Goal: Task Accomplishment & Management: Manage account settings

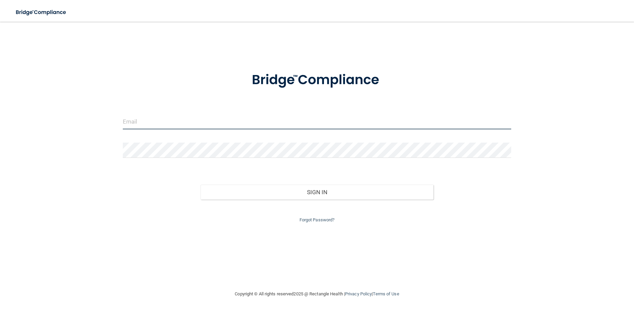
click at [147, 118] on input "email" at bounding box center [317, 121] width 388 height 15
type input "[EMAIL_ADDRESS][DOMAIN_NAME]"
click at [200, 185] on button "Sign In" at bounding box center [316, 192] width 233 height 15
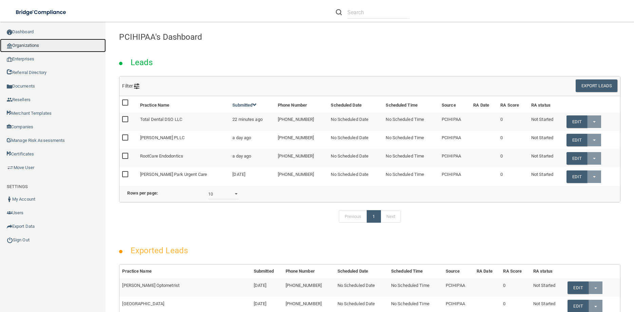
click at [21, 43] on link "Organizations" at bounding box center [53, 46] width 106 height 14
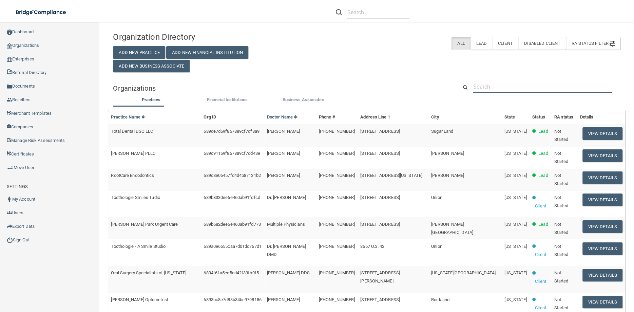
paste input "Mermaid Dental"
type input "Mermaid Dental"
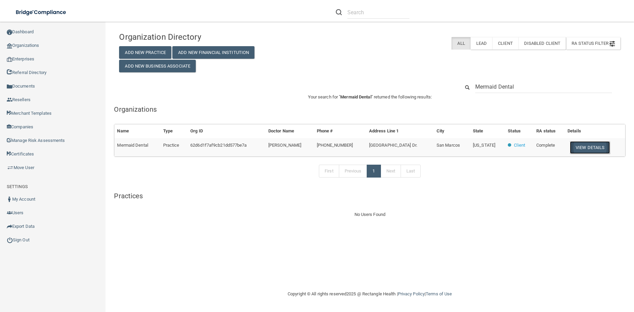
click at [587, 148] on button "View Details" at bounding box center [590, 147] width 40 height 13
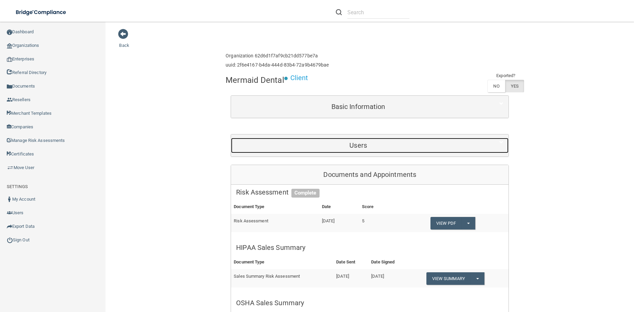
click at [346, 146] on h5 "Users" at bounding box center [358, 144] width 244 height 7
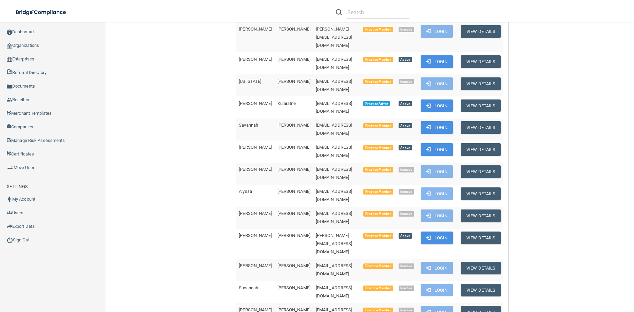
scroll to position [183, 0]
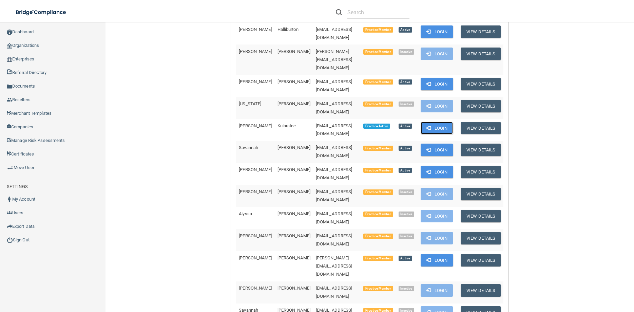
click at [451, 122] on button "Login" at bounding box center [437, 128] width 32 height 13
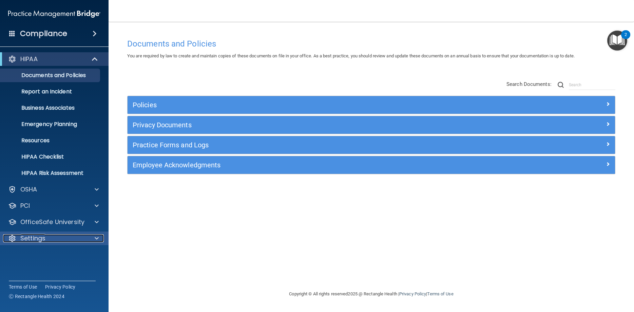
click at [37, 236] on p "Settings" at bounding box center [32, 238] width 25 height 8
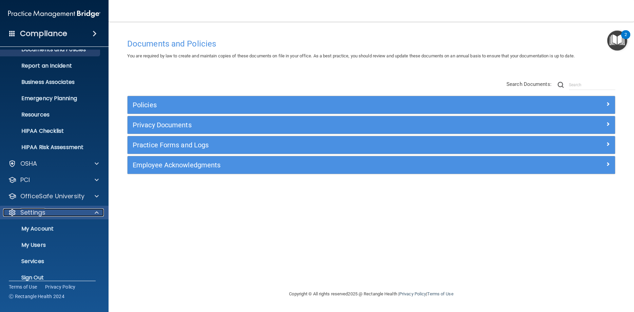
scroll to position [35, 0]
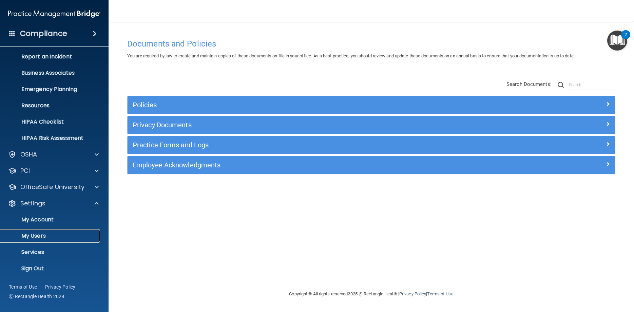
click at [44, 234] on p "My Users" at bounding box center [50, 235] width 93 height 7
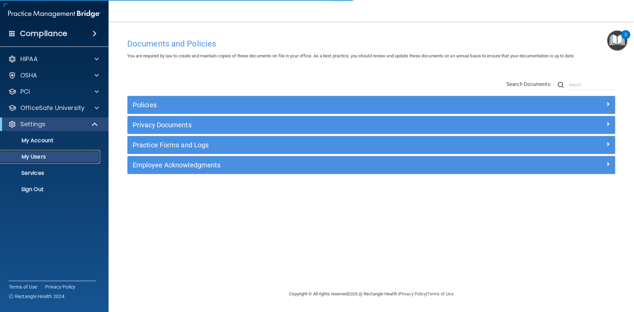
select select "20"
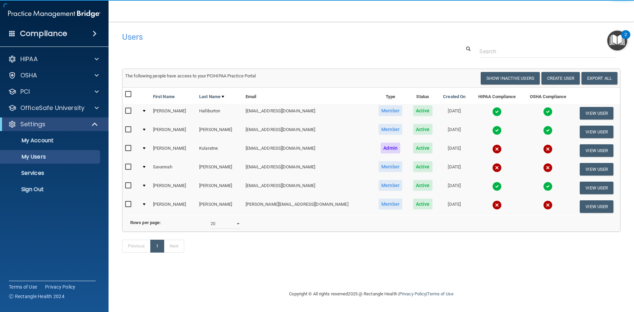
click at [519, 87] on td "The following people have access to your PCIHIPAA Practice Portal Resend Invite…" at bounding box center [371, 78] width 498 height 18
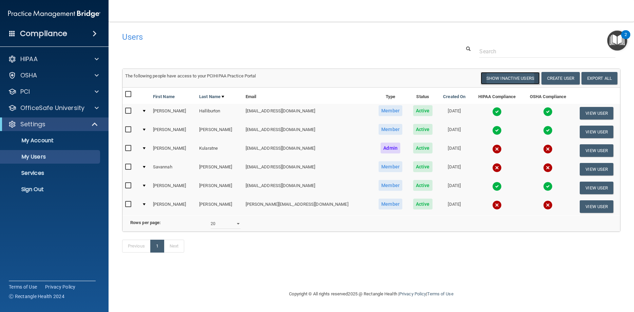
click at [513, 73] on button "Show Inactive Users" at bounding box center [510, 78] width 59 height 13
select select "20"
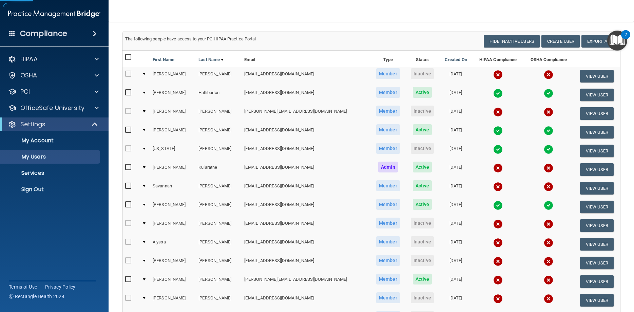
scroll to position [61, 0]
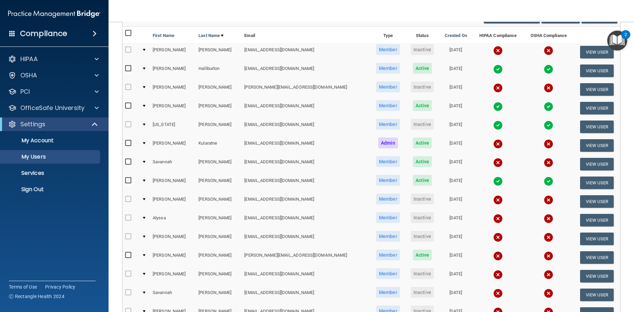
click at [127, 162] on input "checkbox" at bounding box center [129, 161] width 8 height 5
checkbox input "true"
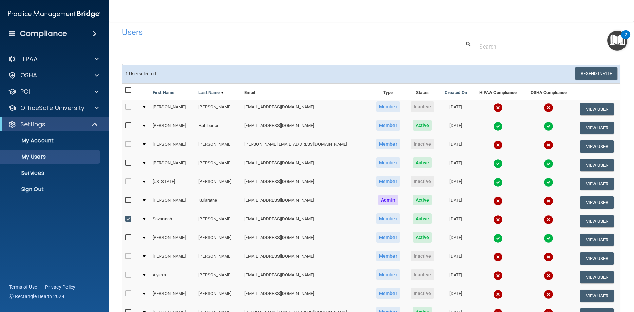
scroll to position [0, 0]
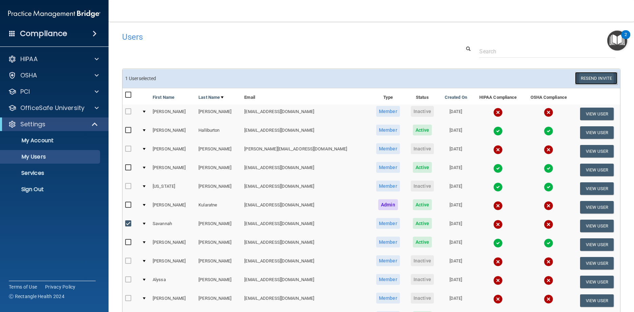
click at [585, 79] on button "Resend Invite" at bounding box center [596, 78] width 42 height 13
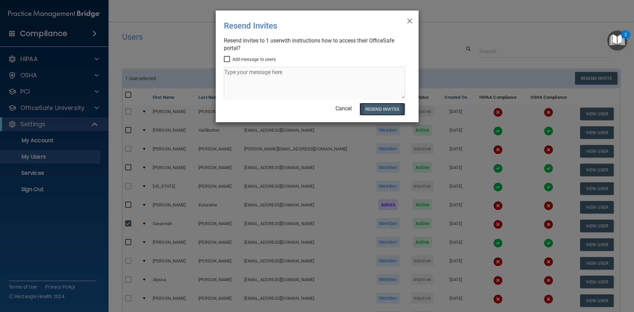
click at [384, 108] on button "Resend Invites" at bounding box center [382, 109] width 45 height 13
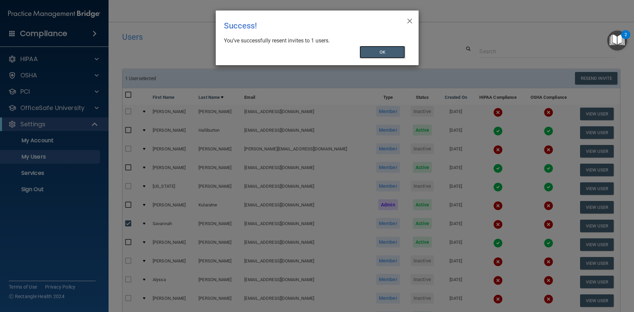
drag, startPoint x: 389, startPoint y: 50, endPoint x: 380, endPoint y: 45, distance: 10.0
click at [385, 48] on button "OK" at bounding box center [382, 52] width 45 height 13
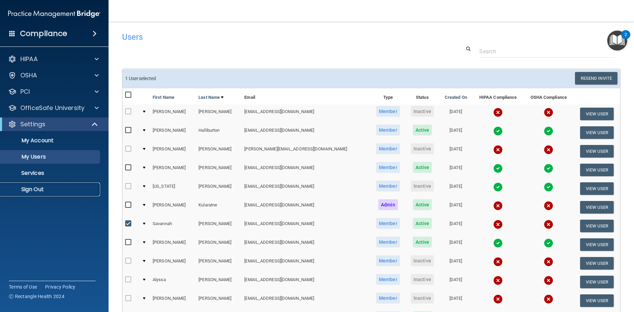
click at [39, 186] on p "Sign Out" at bounding box center [50, 189] width 93 height 7
